Goal: Complete application form

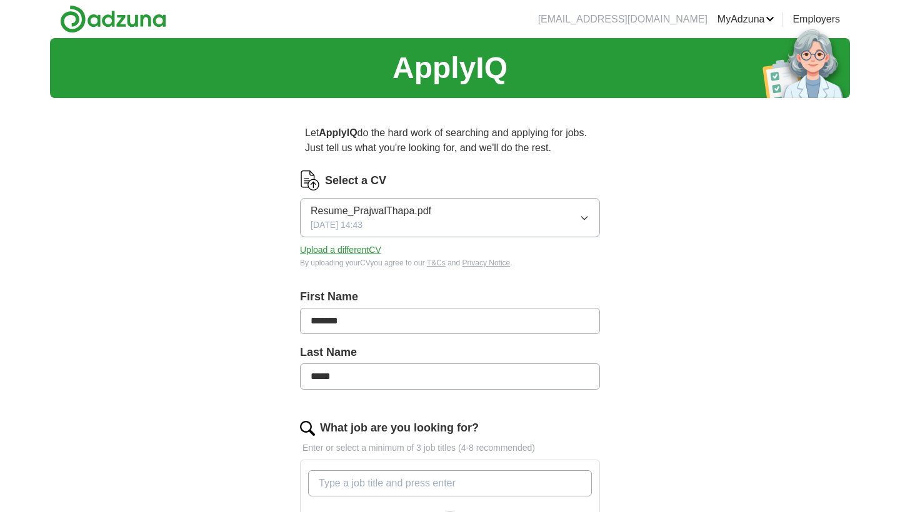
click at [693, 272] on div "ApplyIQ Let ApplyIQ do the hard work of searching and applying for jobs. Just t…" at bounding box center [450, 474] width 800 height 873
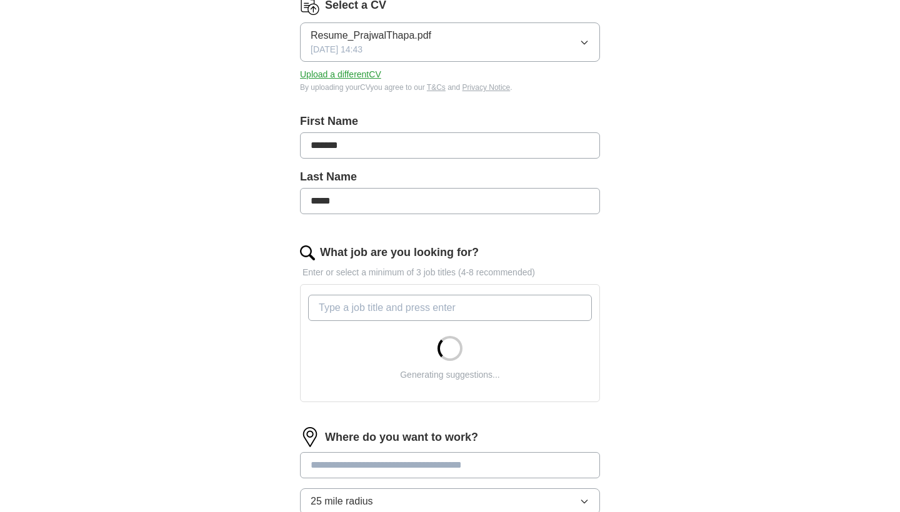
scroll to position [177, 0]
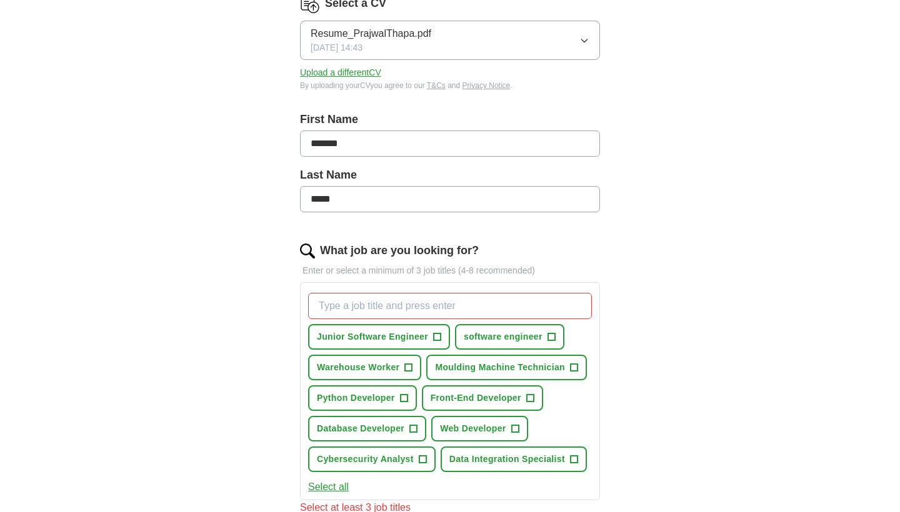
click at [825, 169] on div "ApplyIQ Let ApplyIQ do the hard work of searching and applying for jobs. Just t…" at bounding box center [450, 355] width 800 height 988
click at [377, 369] on span "Warehouse Worker" at bounding box center [358, 367] width 82 height 13
click at [412, 430] on span "+" at bounding box center [413, 429] width 7 height 10
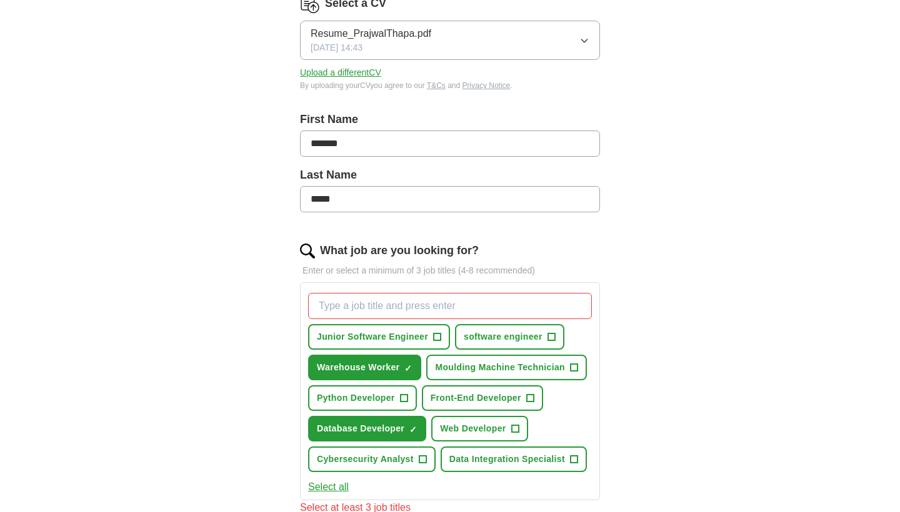
click at [416, 464] on button "Cybersecurity Analyst +" at bounding box center [371, 460] width 127 height 26
click at [702, 361] on div "ApplyIQ Let ApplyIQ do the hard work of searching and applying for jobs. Just t…" at bounding box center [450, 347] width 800 height 973
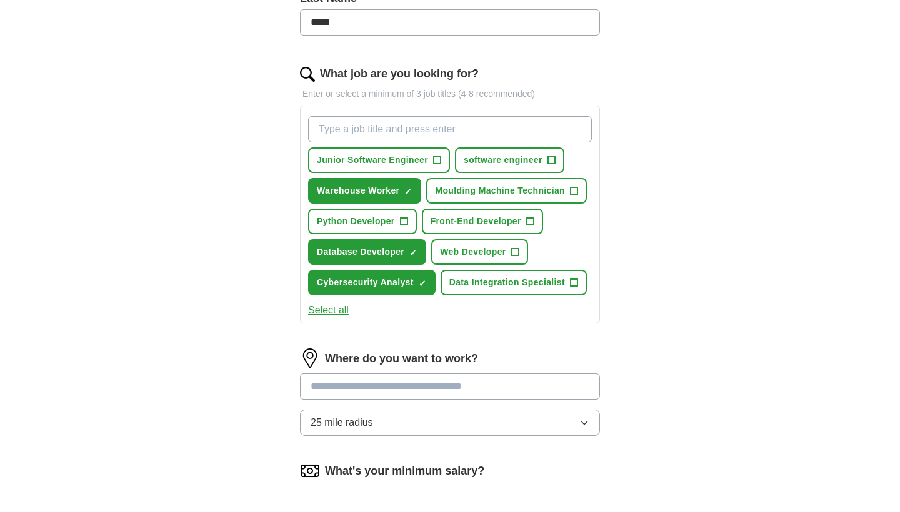
scroll to position [368, 0]
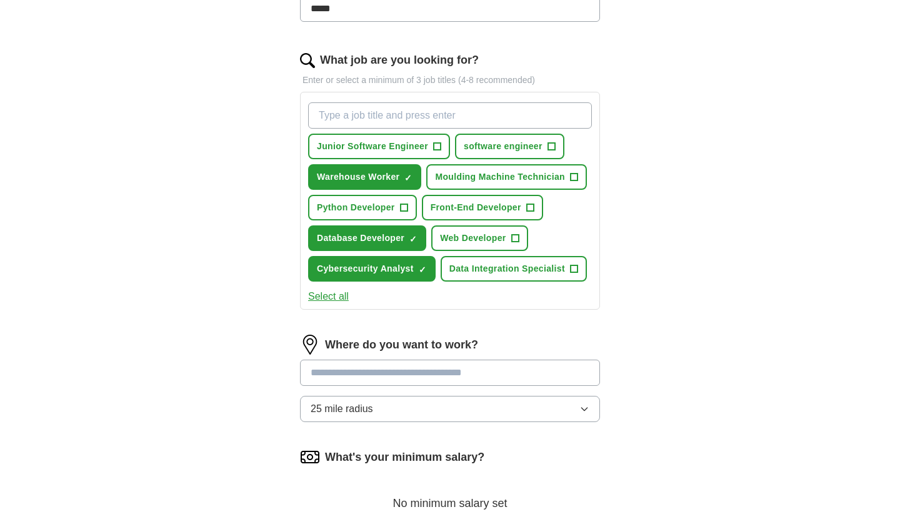
click at [434, 372] on input at bounding box center [450, 373] width 300 height 26
type input "*******"
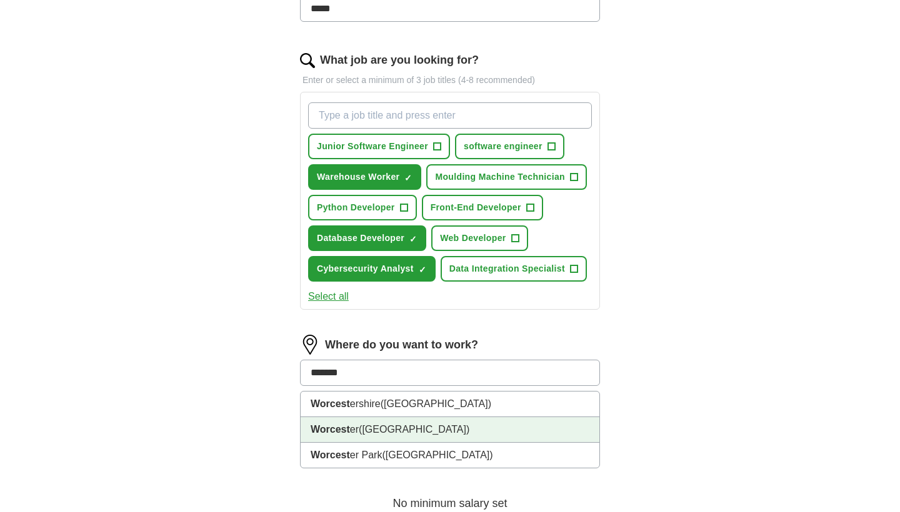
click at [380, 431] on span "([GEOGRAPHIC_DATA])" at bounding box center [414, 429] width 111 height 11
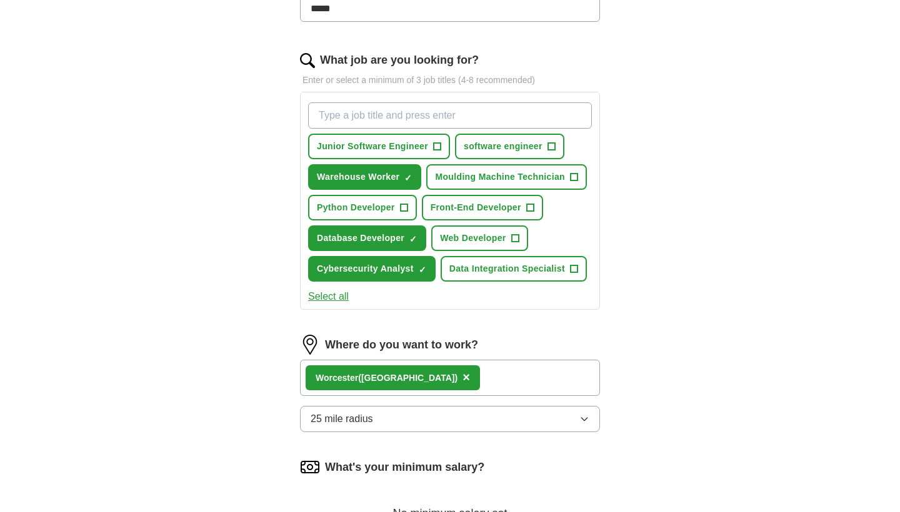
click at [522, 376] on div "Worcest er ([GEOGRAPHIC_DATA]) ×" at bounding box center [450, 378] width 300 height 36
click at [527, 381] on div "Worcest er ([GEOGRAPHIC_DATA]) ×" at bounding box center [450, 378] width 300 height 36
click at [688, 381] on div "ApplyIQ Let ApplyIQ do the hard work of searching and applying for jobs. Just t…" at bounding box center [450, 161] width 800 height 983
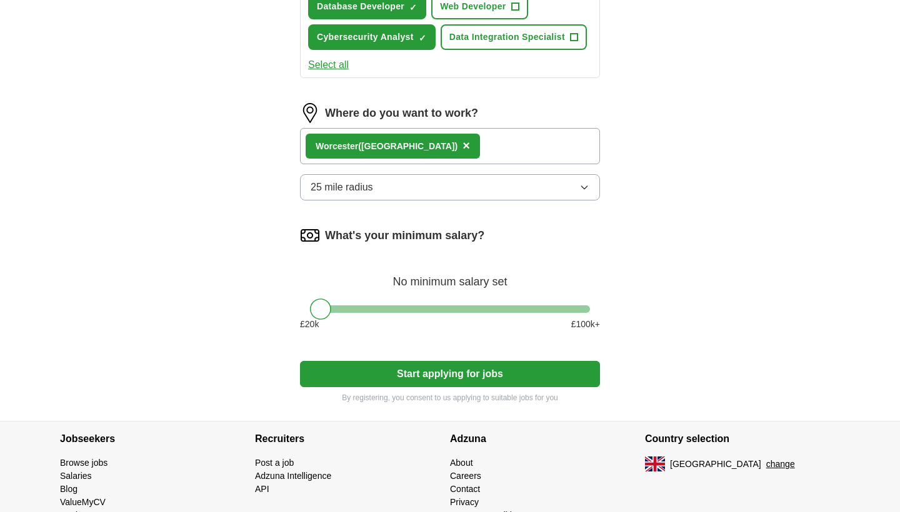
scroll to position [602, 0]
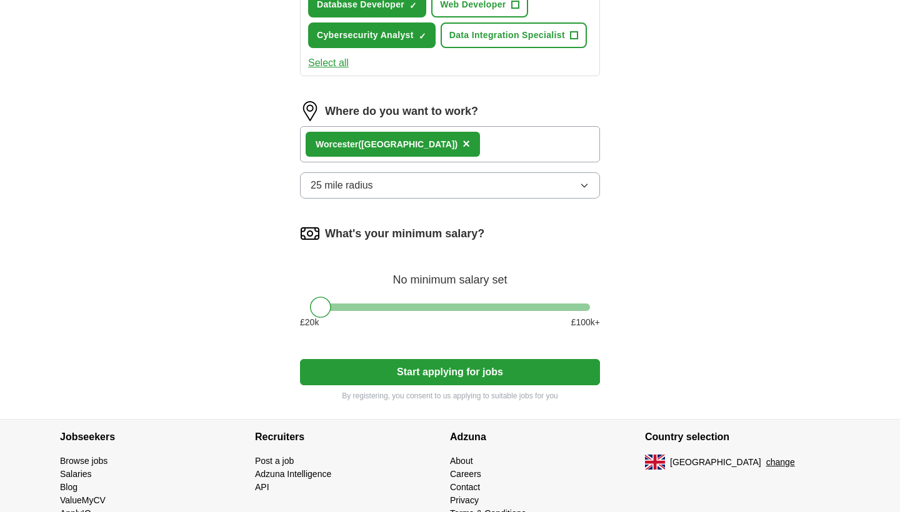
click at [406, 150] on div "Worcest er ([GEOGRAPHIC_DATA])" at bounding box center [387, 144] width 142 height 13
click at [462, 146] on span "×" at bounding box center [465, 144] width 7 height 14
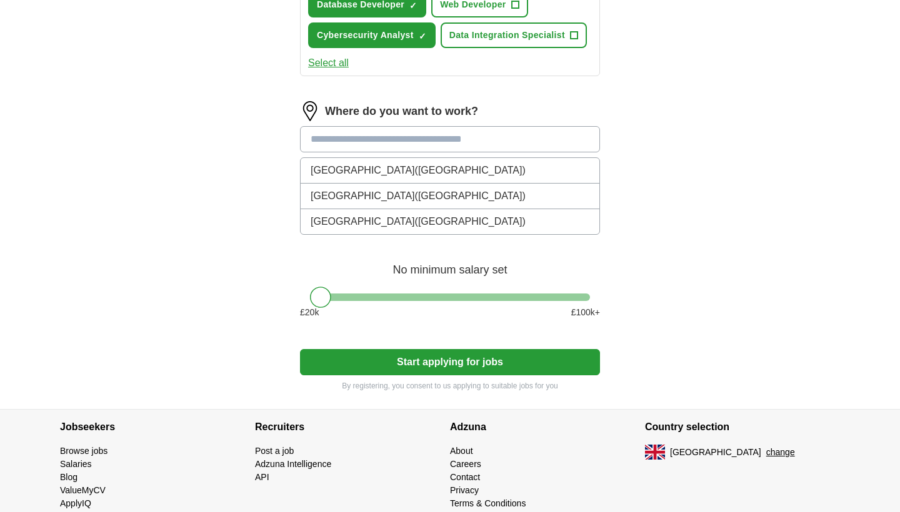
click at [426, 141] on input at bounding box center [450, 139] width 300 height 26
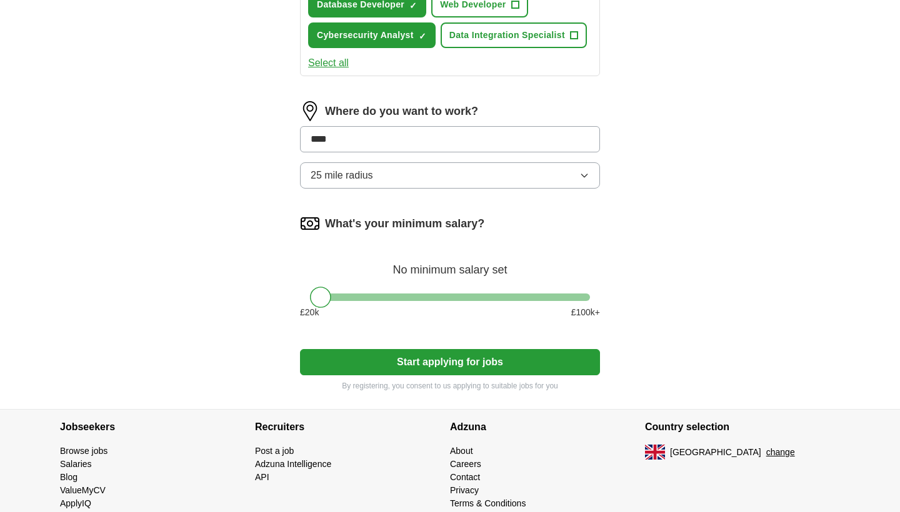
type input "*****"
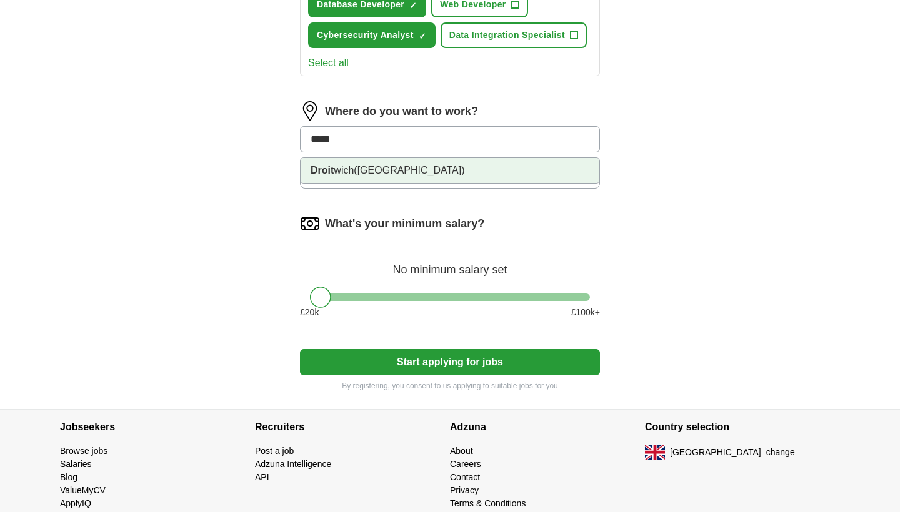
click at [386, 169] on span "([GEOGRAPHIC_DATA])" at bounding box center [409, 170] width 111 height 11
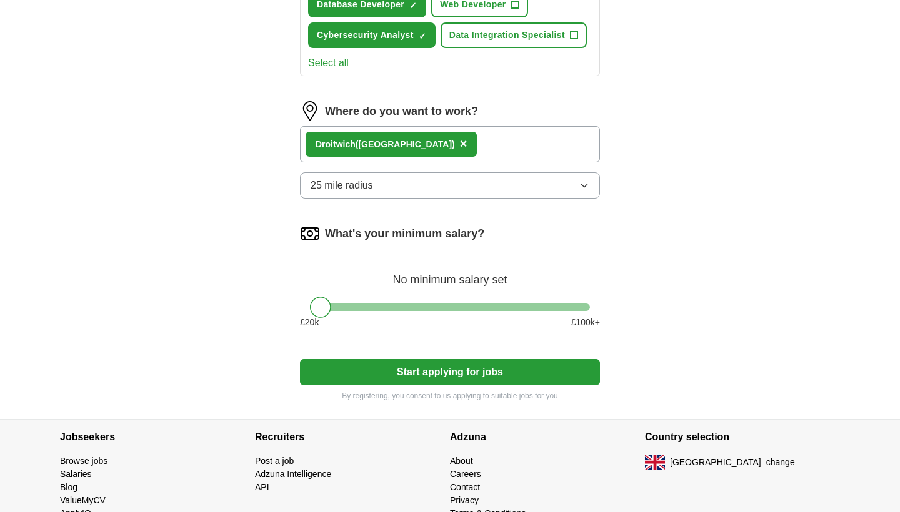
click at [352, 311] on div at bounding box center [450, 307] width 280 height 7
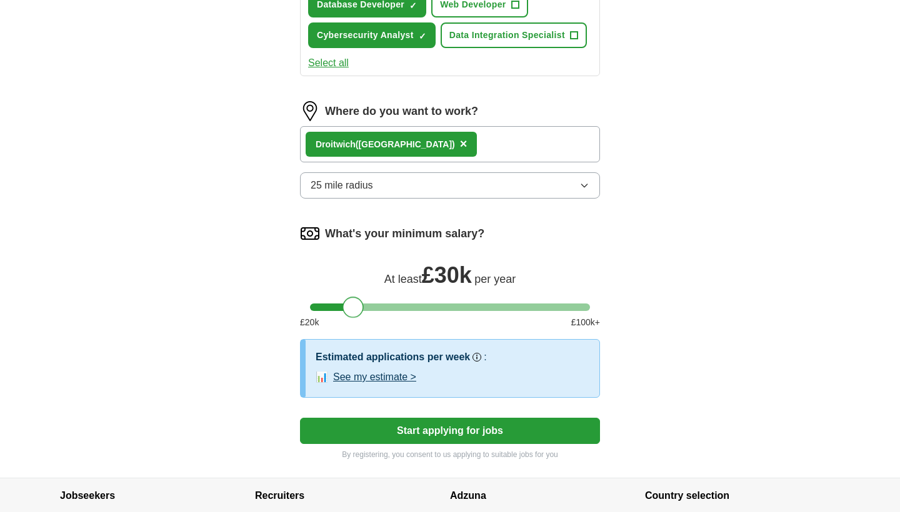
click at [317, 309] on div at bounding box center [450, 307] width 280 height 7
click at [334, 309] on div at bounding box center [450, 307] width 280 height 7
click at [338, 309] on div at bounding box center [333, 307] width 21 height 21
click at [493, 441] on button "Start applying for jobs" at bounding box center [450, 431] width 300 height 26
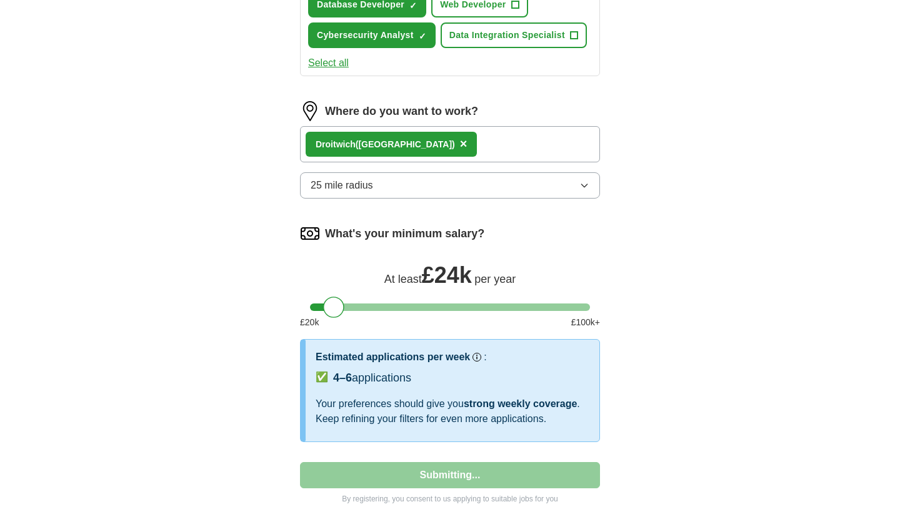
scroll to position [124, 0]
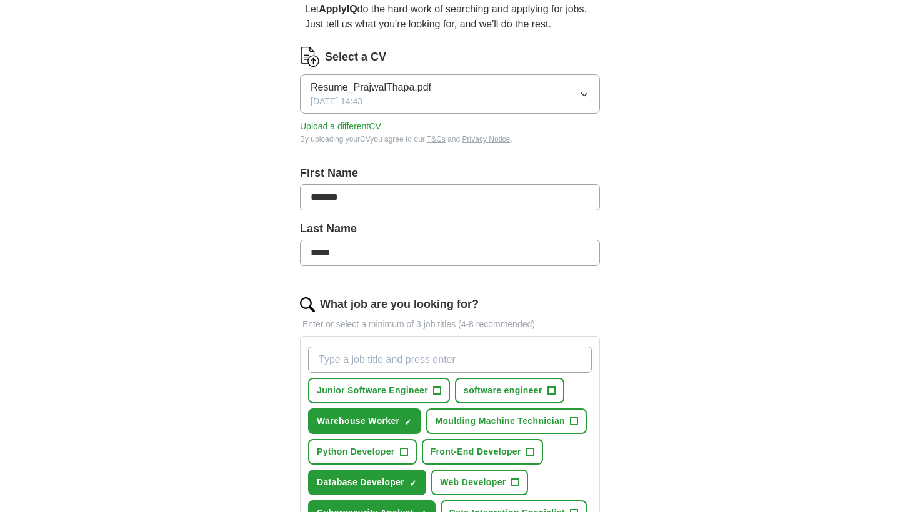
select select "**"
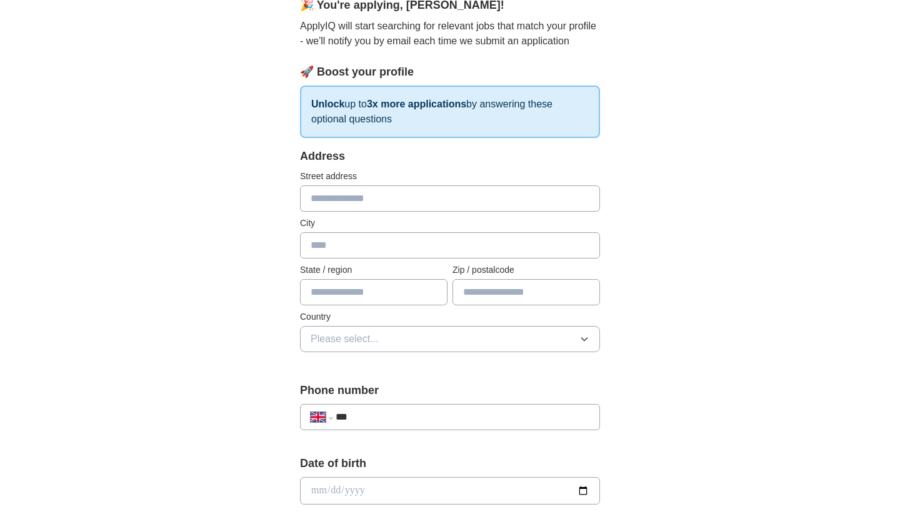
scroll to position [0, 0]
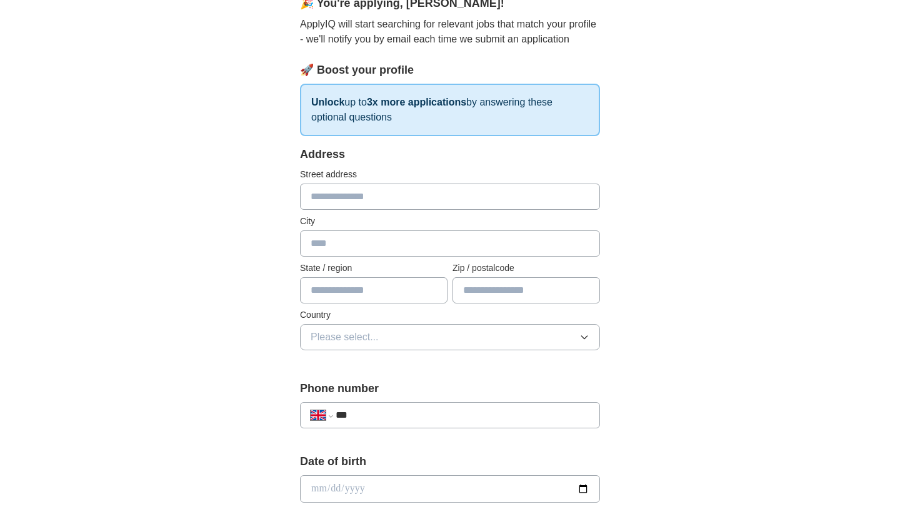
scroll to position [134, 0]
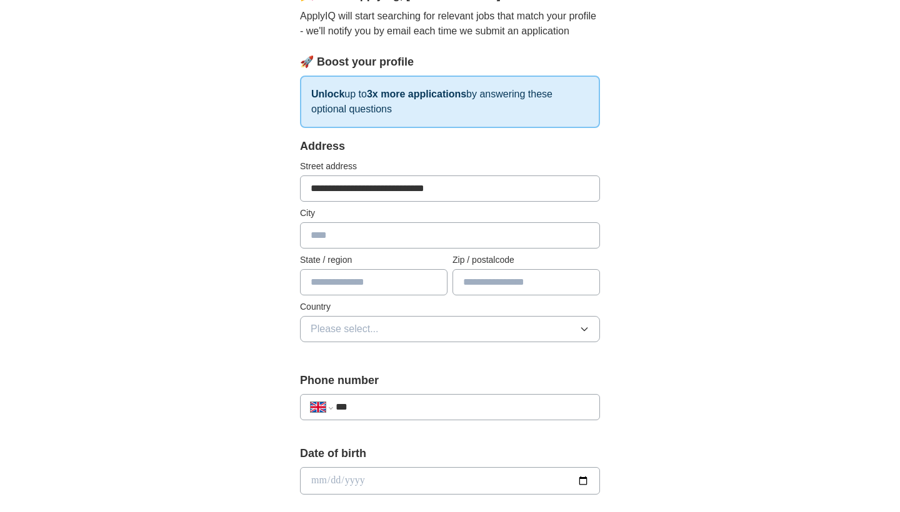
type input "**********"
type input "******"
click at [431, 332] on button "Please select..." at bounding box center [450, 329] width 300 height 26
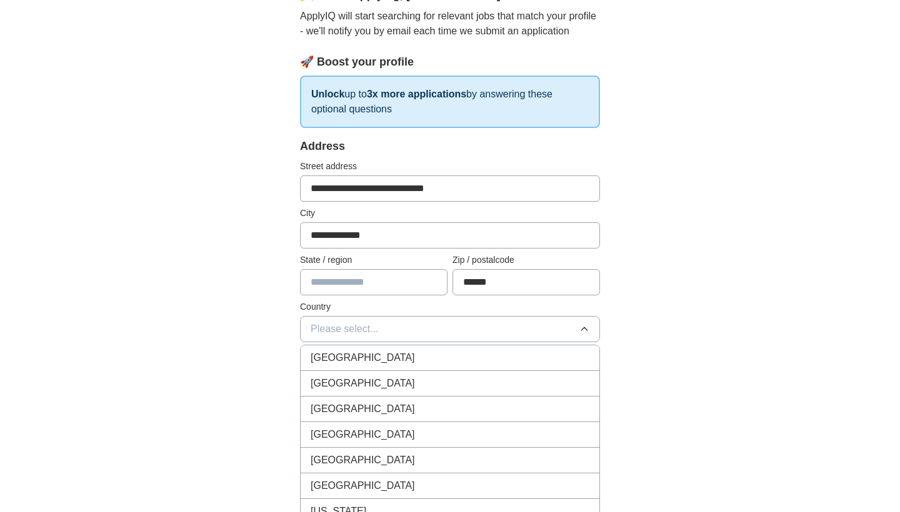
click at [401, 351] on div "[GEOGRAPHIC_DATA]" at bounding box center [450, 358] width 279 height 15
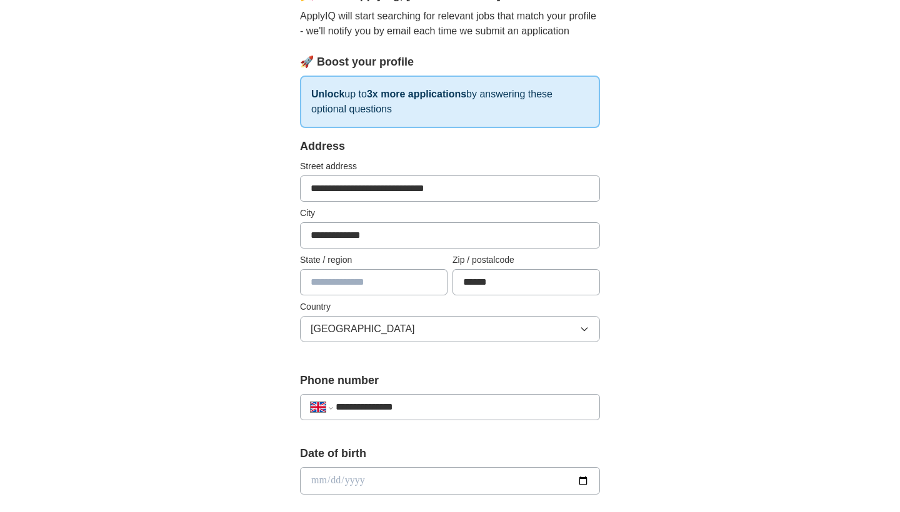
type input "**********"
click at [679, 377] on div "**********" at bounding box center [450, 464] width 800 height 1121
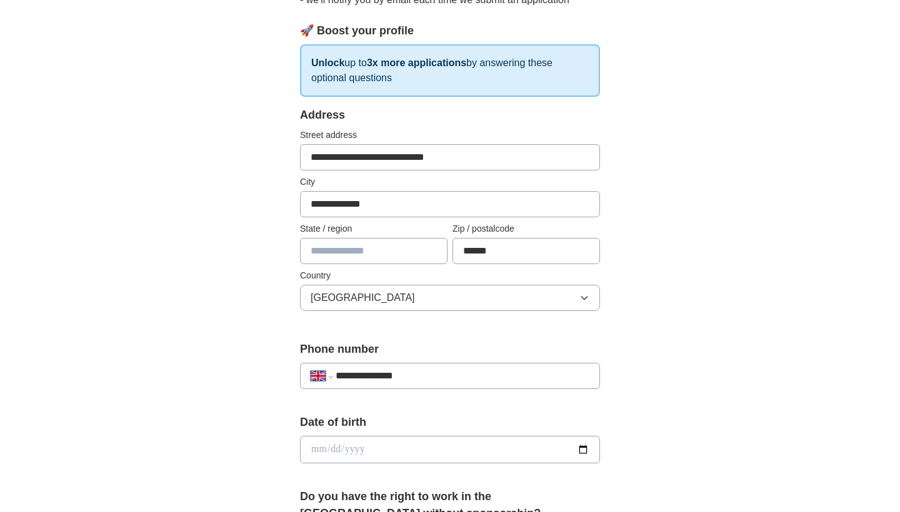
scroll to position [171, 0]
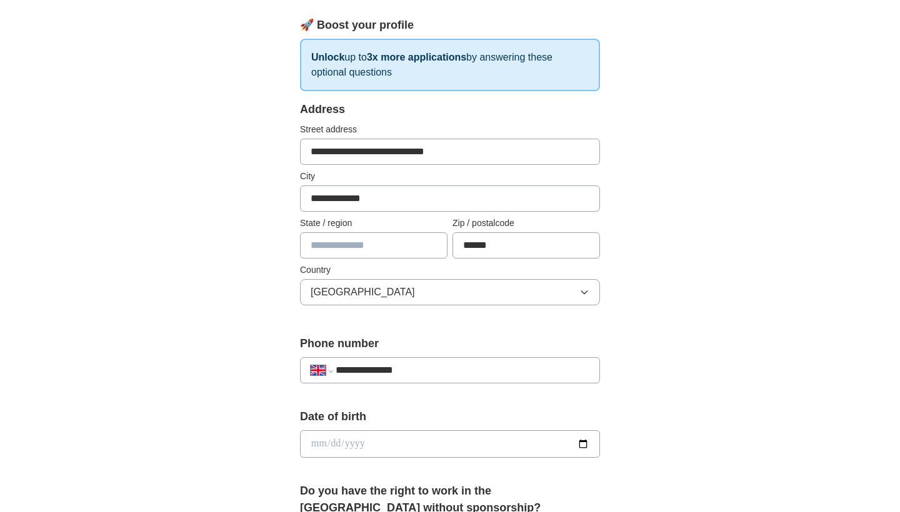
click at [311, 446] on input "date" at bounding box center [450, 444] width 300 height 27
click at [326, 444] on input "date" at bounding box center [450, 444] width 300 height 27
click at [739, 399] on div "**********" at bounding box center [450, 428] width 800 height 1121
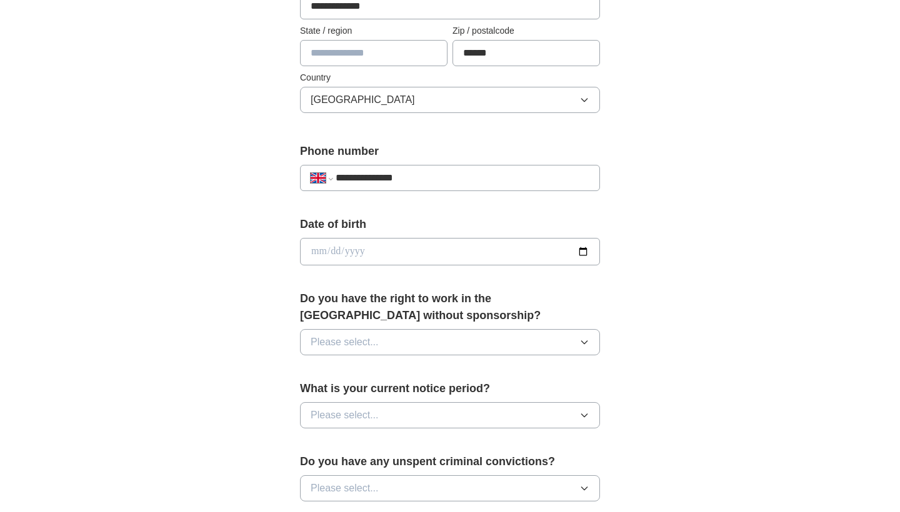
scroll to position [366, 0]
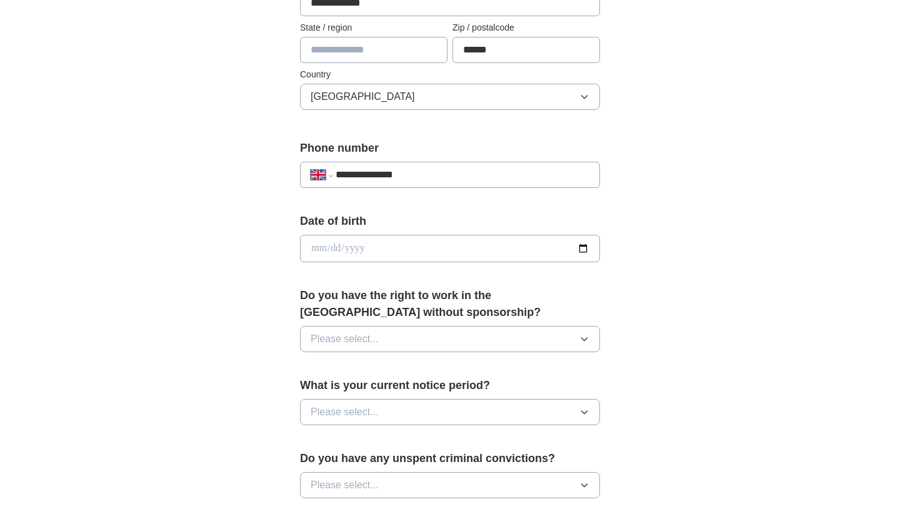
click at [319, 247] on input "date" at bounding box center [450, 248] width 300 height 27
type input "**********"
click at [708, 242] on div "**********" at bounding box center [450, 232] width 800 height 1121
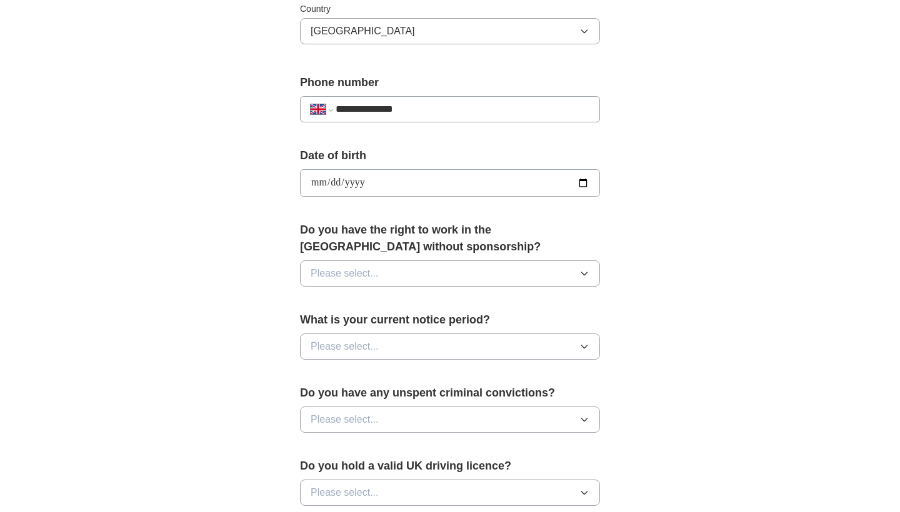
scroll to position [479, 0]
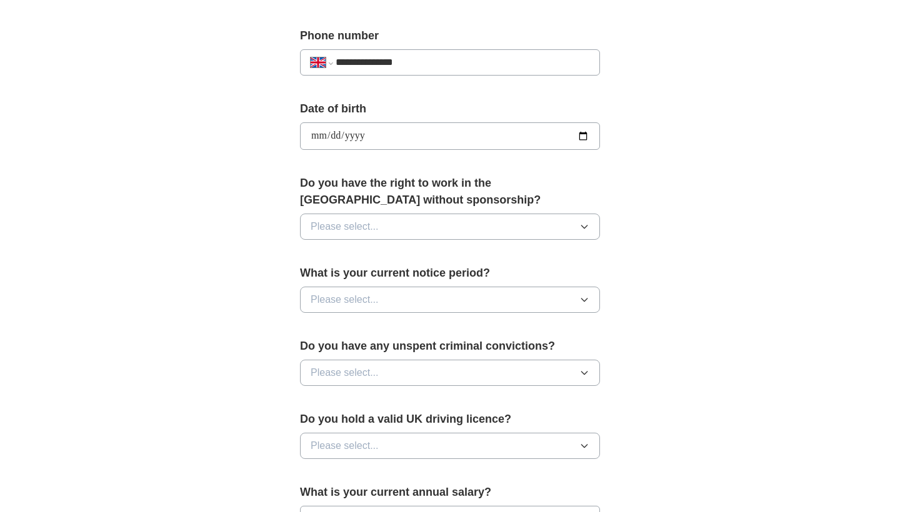
click at [506, 219] on button "Please select..." at bounding box center [450, 227] width 300 height 26
click at [382, 252] on div "Yes" at bounding box center [450, 255] width 279 height 15
click at [454, 298] on button "Please select..." at bounding box center [450, 300] width 300 height 26
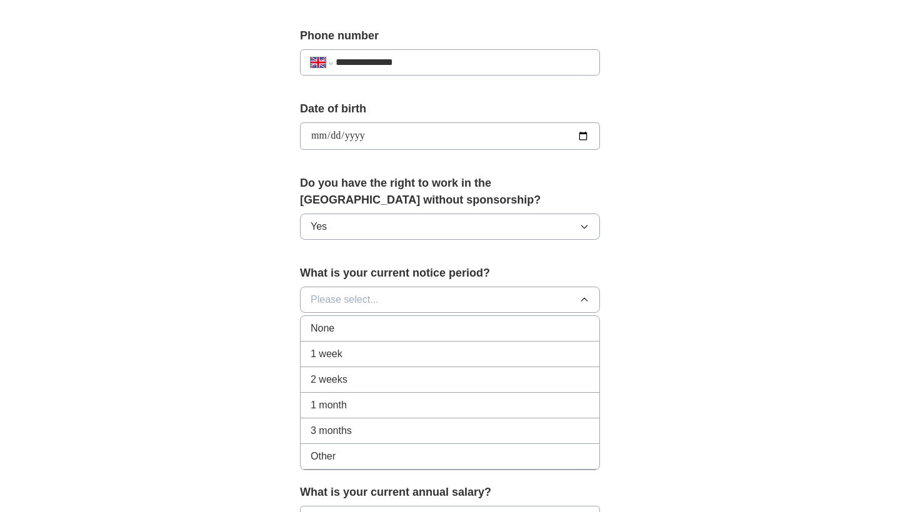
click at [403, 327] on div "None" at bounding box center [450, 328] width 279 height 15
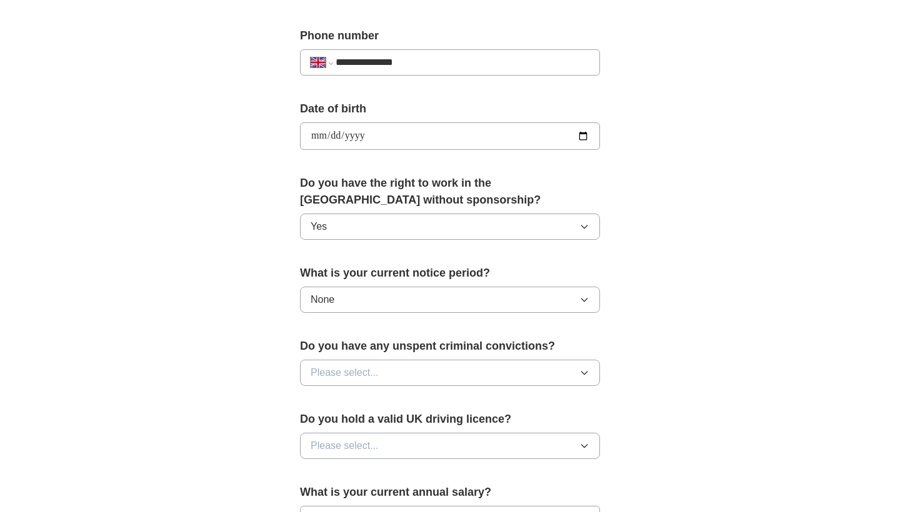
click at [714, 289] on div "**********" at bounding box center [450, 119] width 800 height 1121
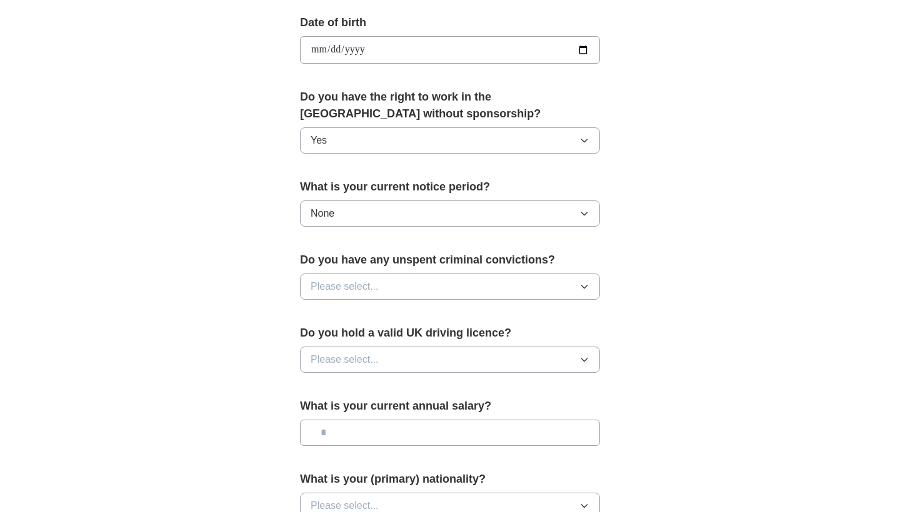
scroll to position [606, 0]
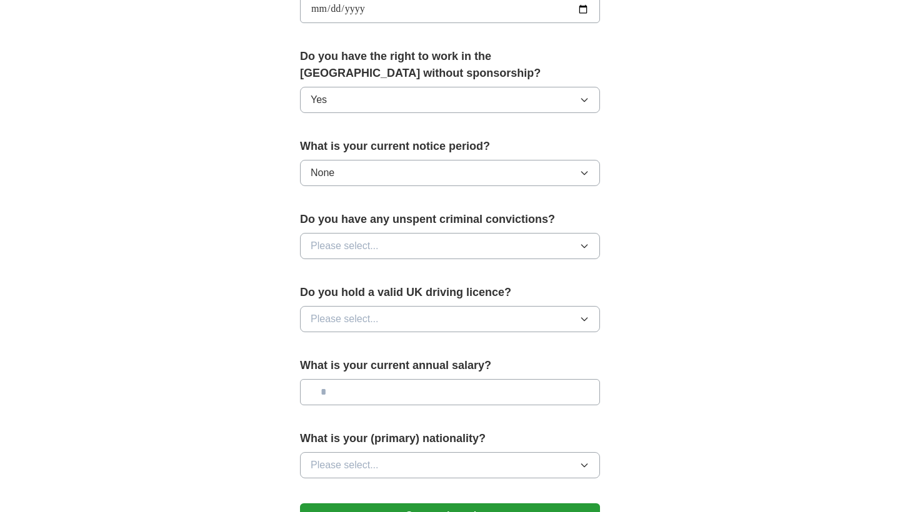
click at [497, 242] on button "Please select..." at bounding box center [450, 246] width 300 height 26
click at [356, 302] on div "No" at bounding box center [450, 300] width 279 height 15
click at [476, 320] on button "Please select..." at bounding box center [450, 319] width 300 height 26
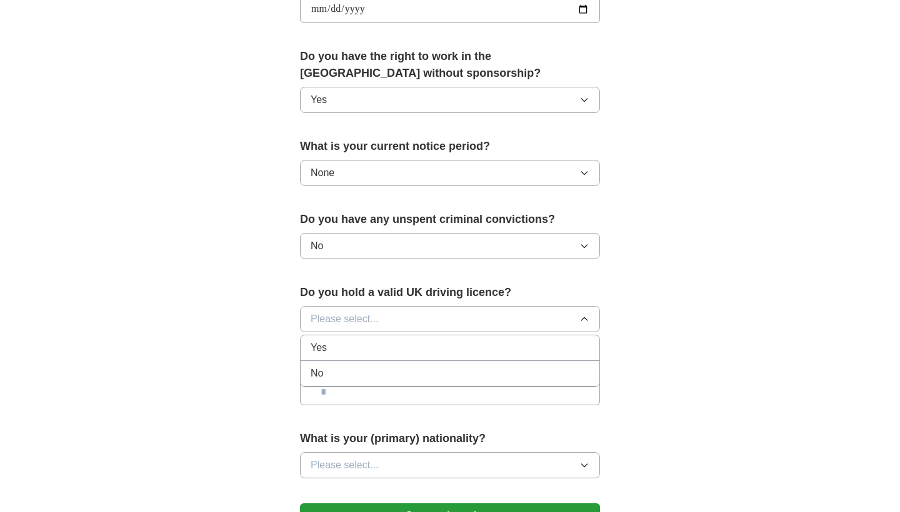
click at [331, 368] on div "No" at bounding box center [450, 373] width 279 height 15
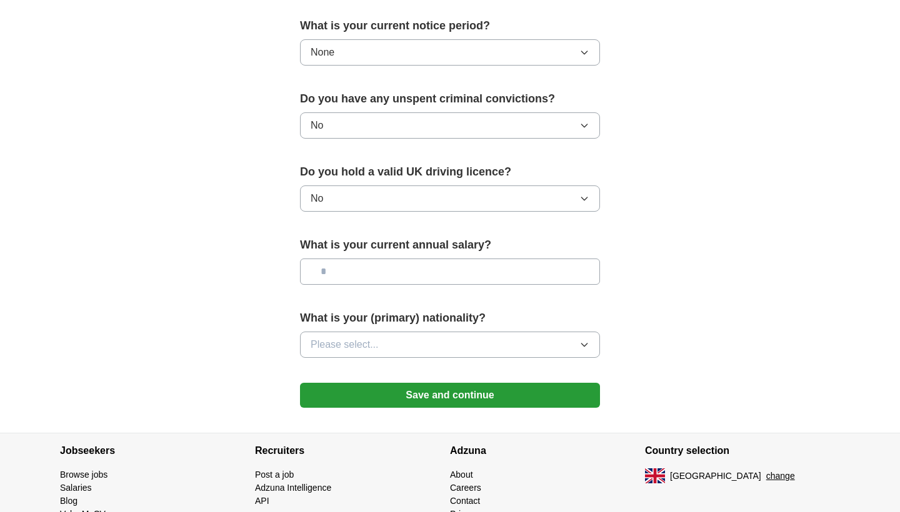
scroll to position [733, 0]
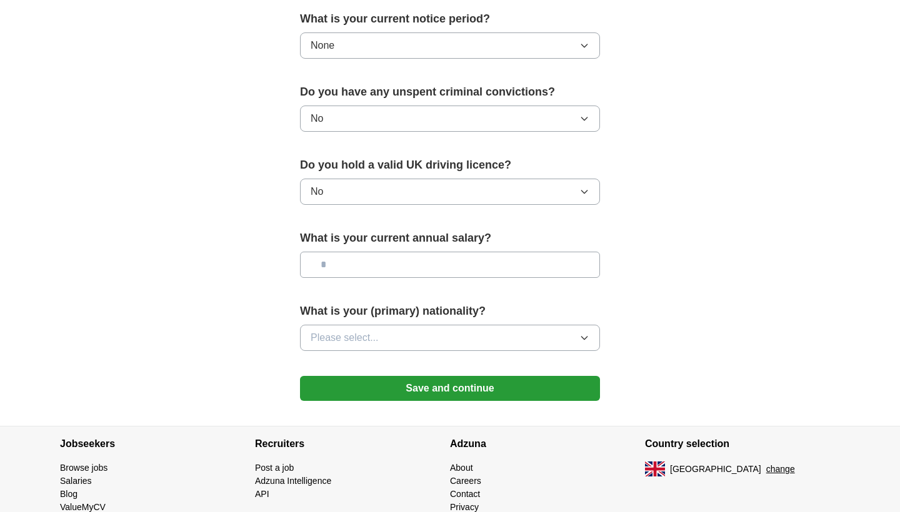
click at [451, 264] on input "text" at bounding box center [450, 265] width 300 height 26
click at [476, 387] on button "Save and continue" at bounding box center [450, 388] width 300 height 25
